Goal: Find contact information: Find contact information

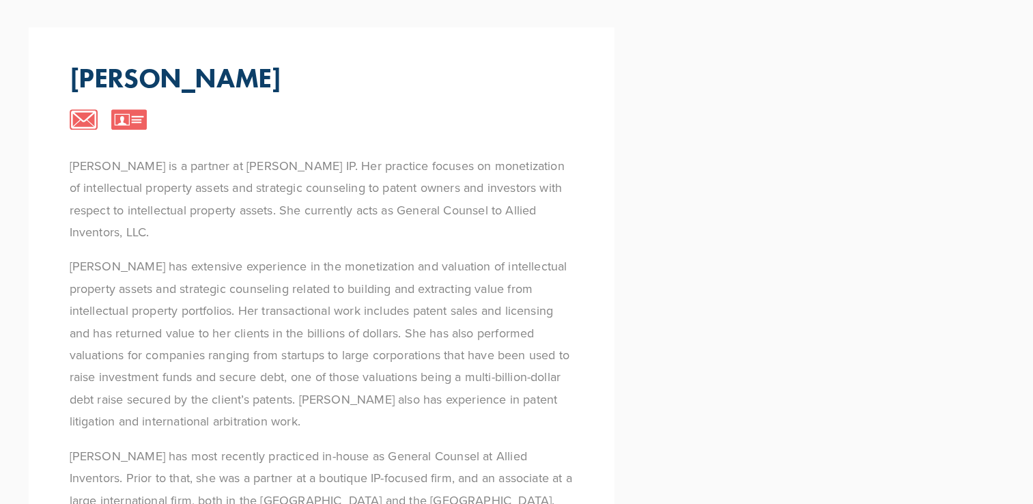
scroll to position [1076, 0]
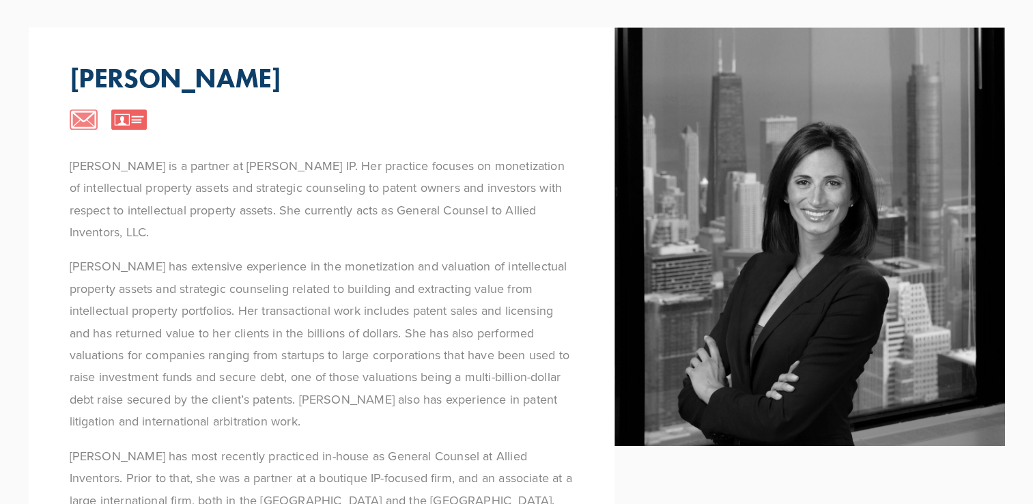
click at [82, 109] on img at bounding box center [84, 119] width 29 height 20
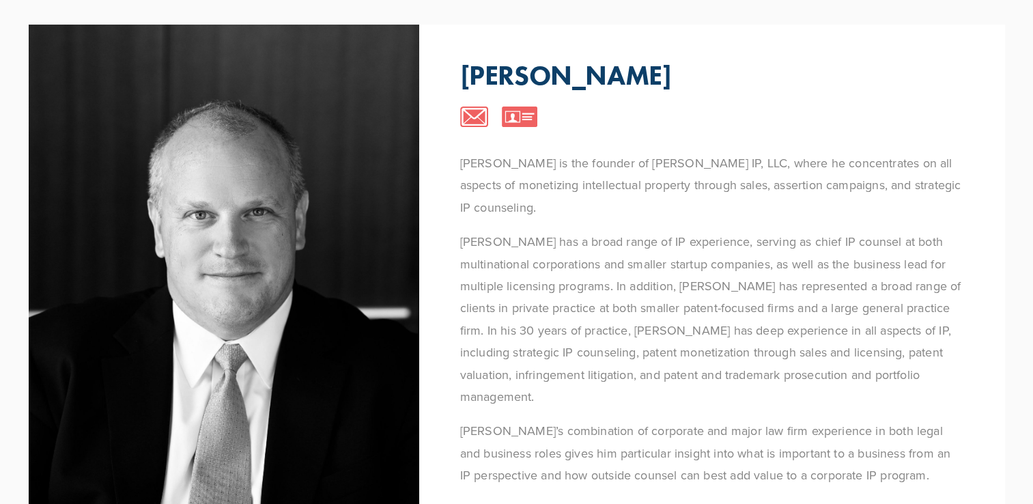
scroll to position [0, 0]
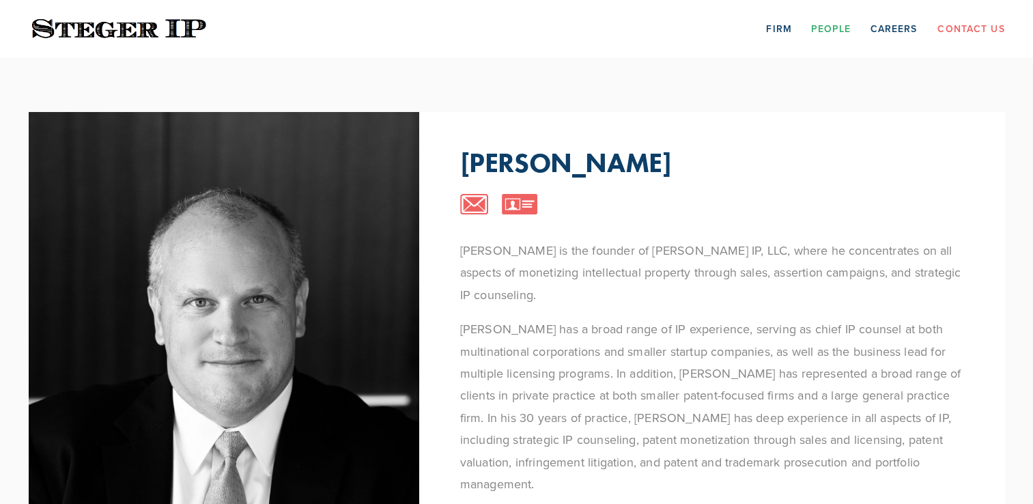
click at [980, 42] on div "Firm People Careers Contact Us" at bounding box center [517, 28] width 1024 height 57
click at [982, 29] on link "Contact Us" at bounding box center [970, 28] width 67 height 21
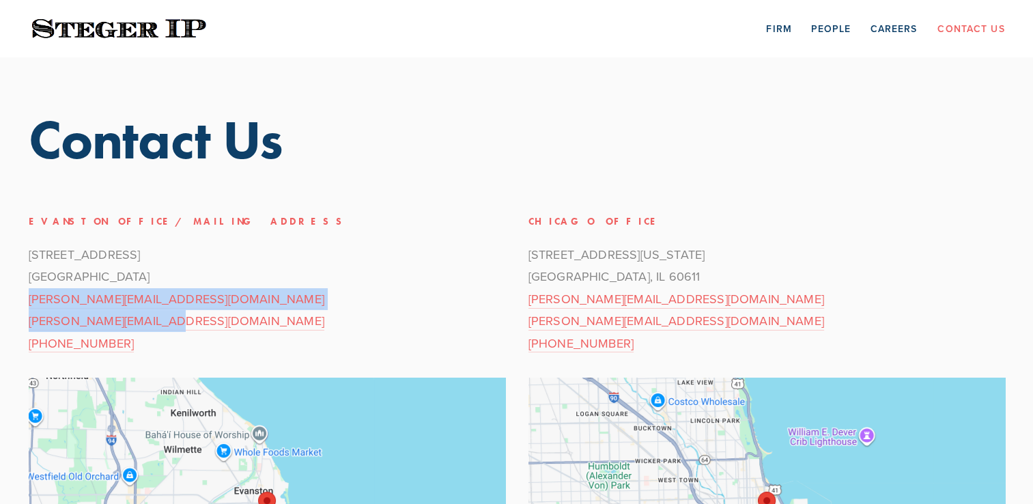
drag, startPoint x: 178, startPoint y: 325, endPoint x: 24, endPoint y: 298, distance: 156.0
click at [24, 298] on div "Evanston Office/Mailing Address [STREET_ADDRESS] [PERSON_NAME][EMAIL_ADDRESS][D…" at bounding box center [267, 283] width 500 height 165
copy p "[PERSON_NAME][EMAIL_ADDRESS][DOMAIN_NAME] [PERSON_NAME][EMAIL_ADDRESS][DOMAIN_N…"
